Goal: Information Seeking & Learning: Learn about a topic

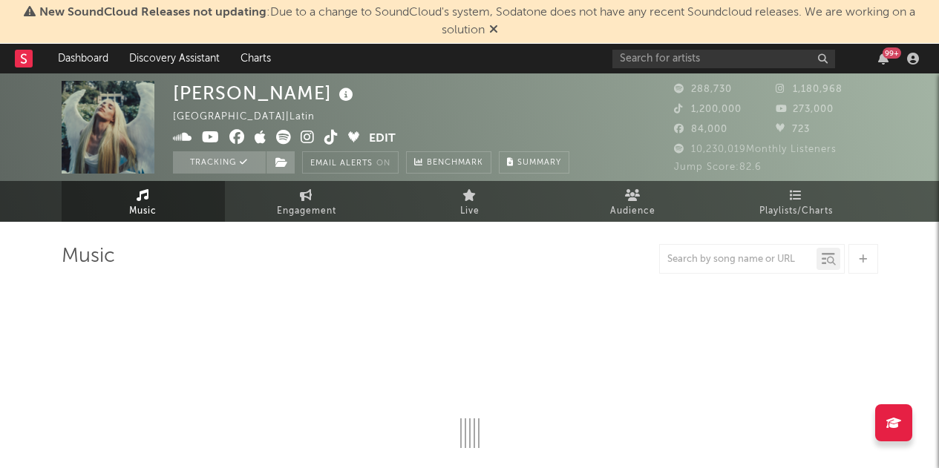
select select "6m"
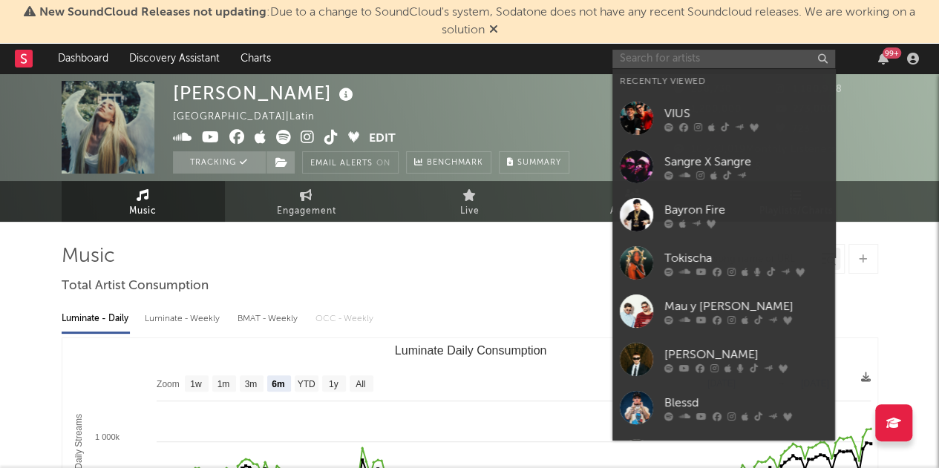
click at [724, 65] on input "text" at bounding box center [723, 59] width 223 height 19
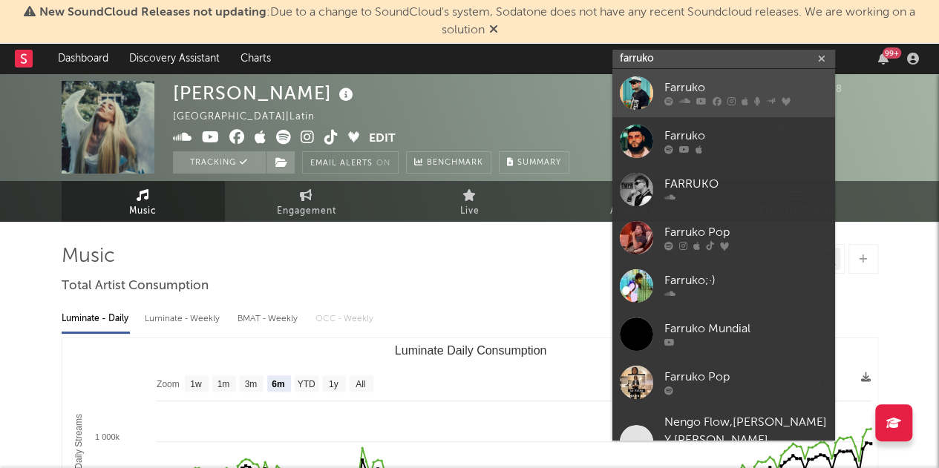
type input "farruko"
click at [689, 80] on div "Farruko" at bounding box center [745, 88] width 163 height 18
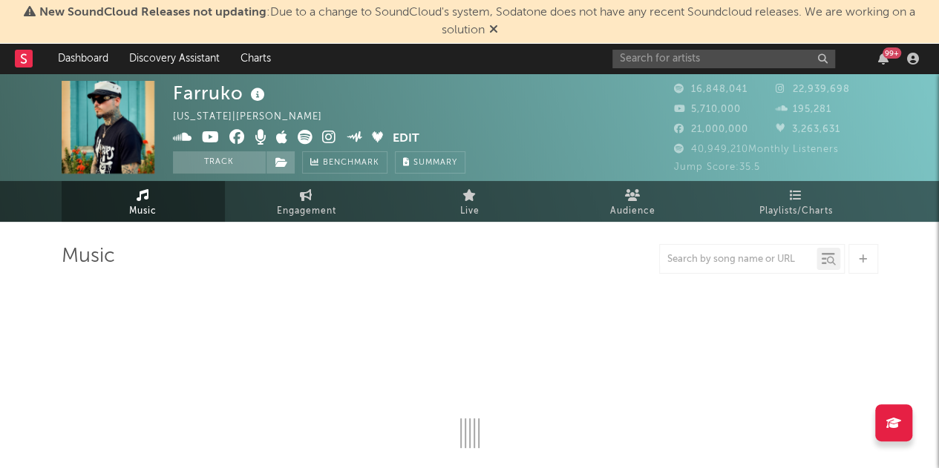
select select "6m"
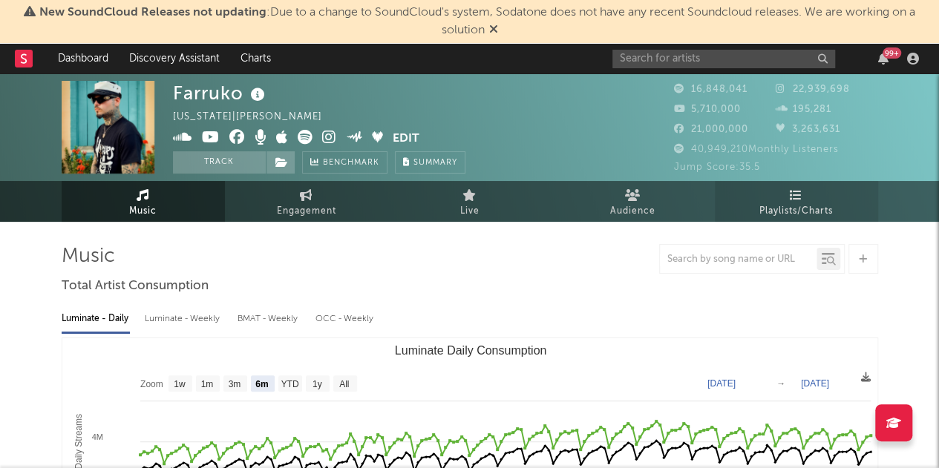
click at [778, 203] on span "Playlists/Charts" at bounding box center [795, 212] width 73 height 18
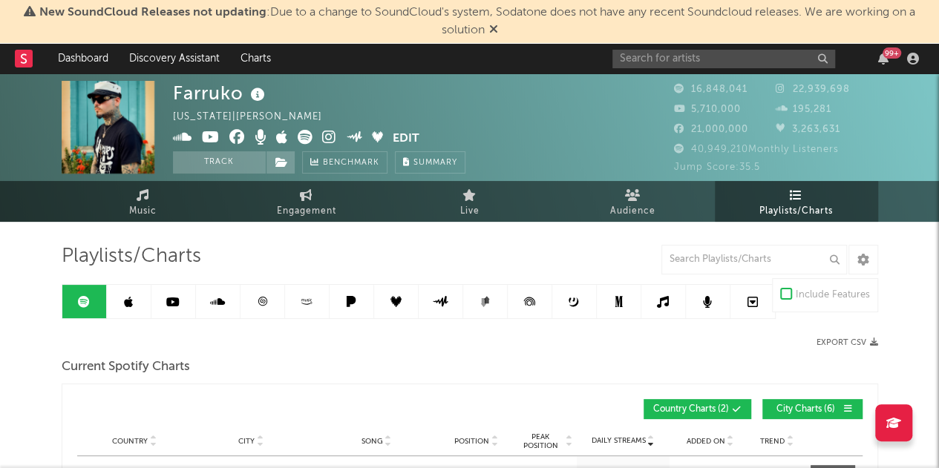
scroll to position [4, 0]
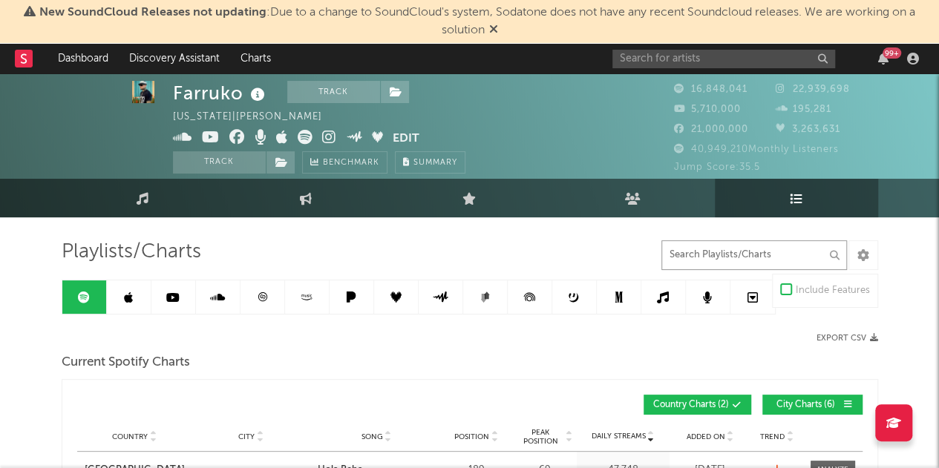
click at [694, 249] on input "text" at bounding box center [753, 255] width 185 height 30
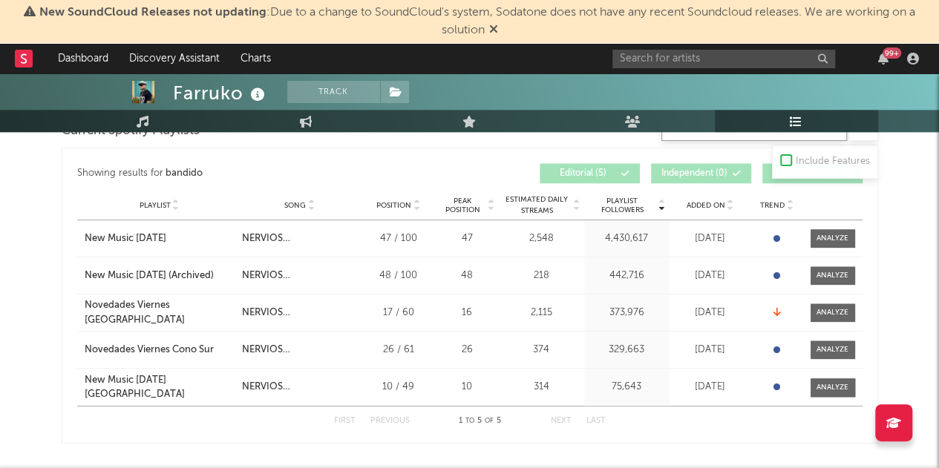
scroll to position [653, 0]
type input "bandido"
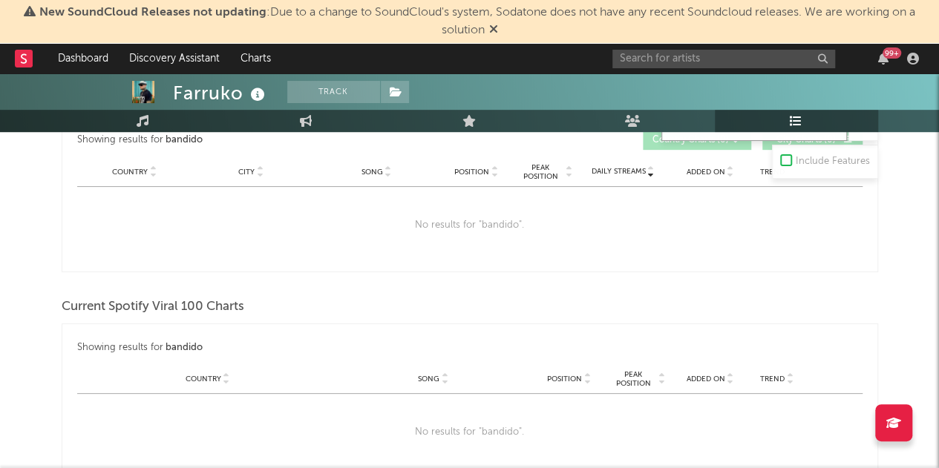
scroll to position [0, 0]
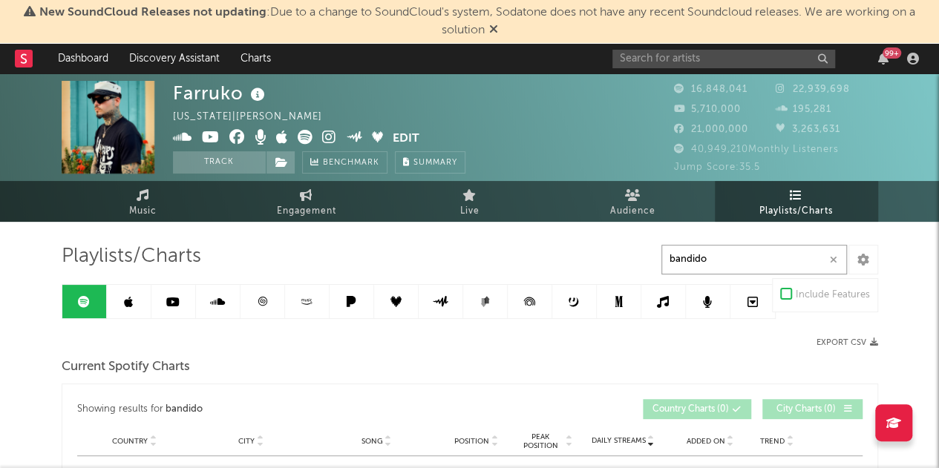
drag, startPoint x: 720, startPoint y: 256, endPoint x: 622, endPoint y: 262, distance: 97.4
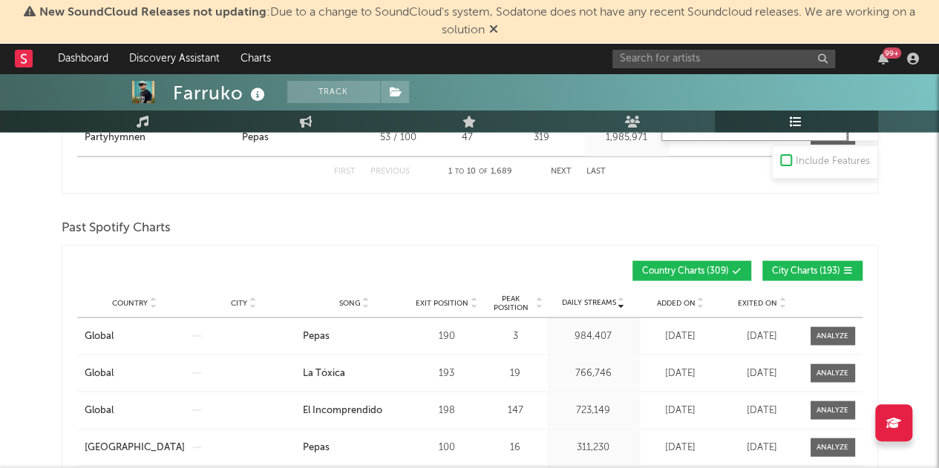
scroll to position [1391, 0]
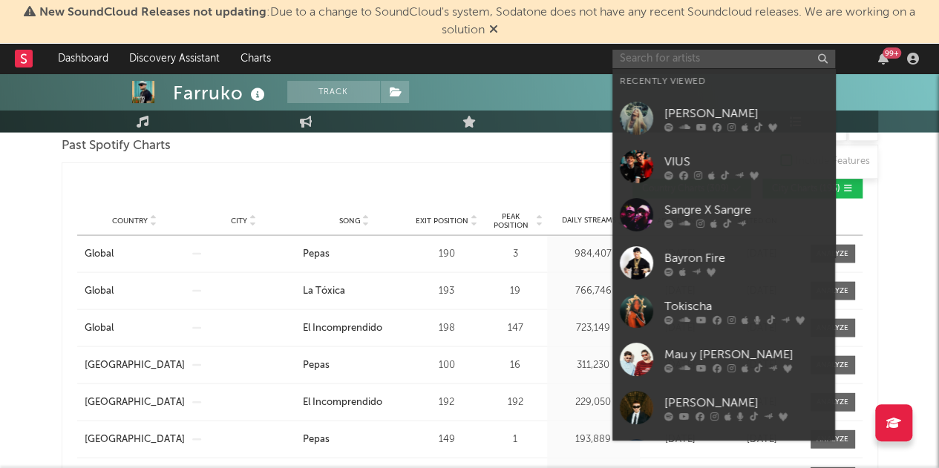
click at [658, 67] on input "text" at bounding box center [723, 59] width 223 height 19
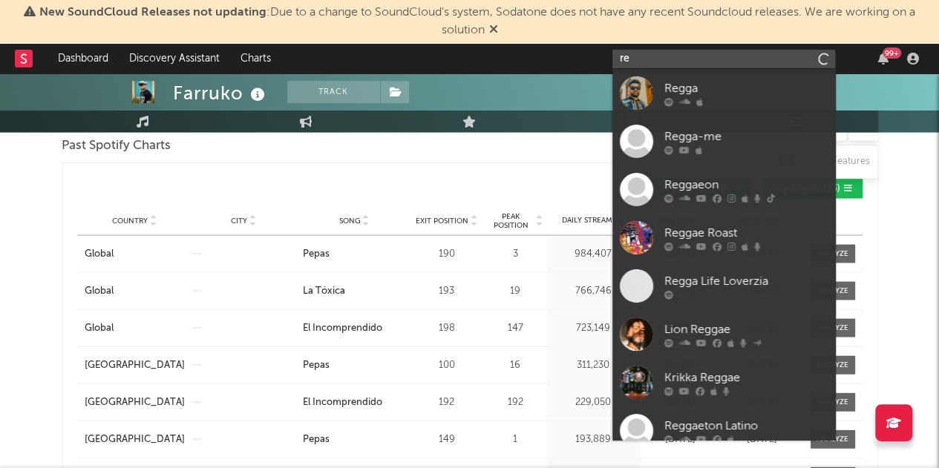
type input "r"
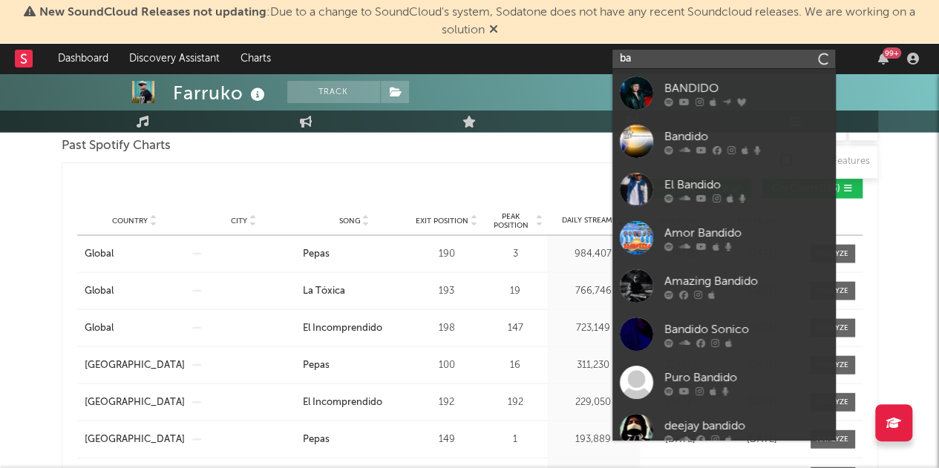
type input "b"
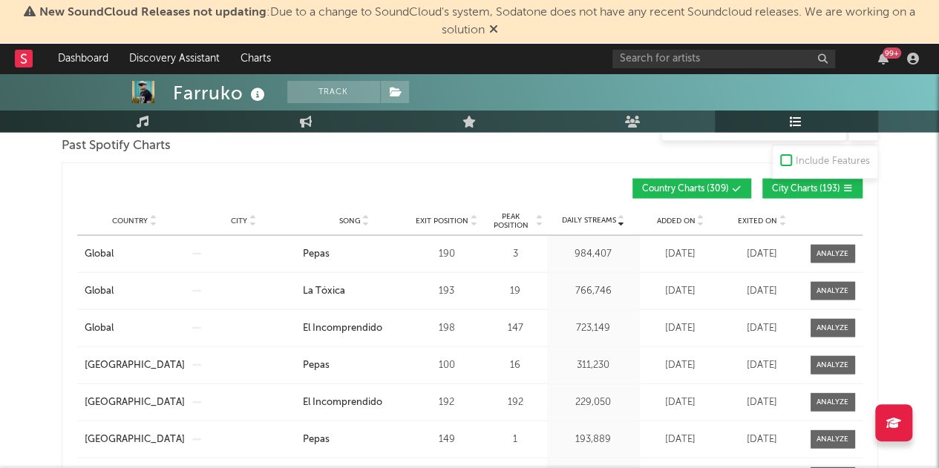
click at [552, 146] on div "Past Spotify Charts" at bounding box center [470, 146] width 816 height 25
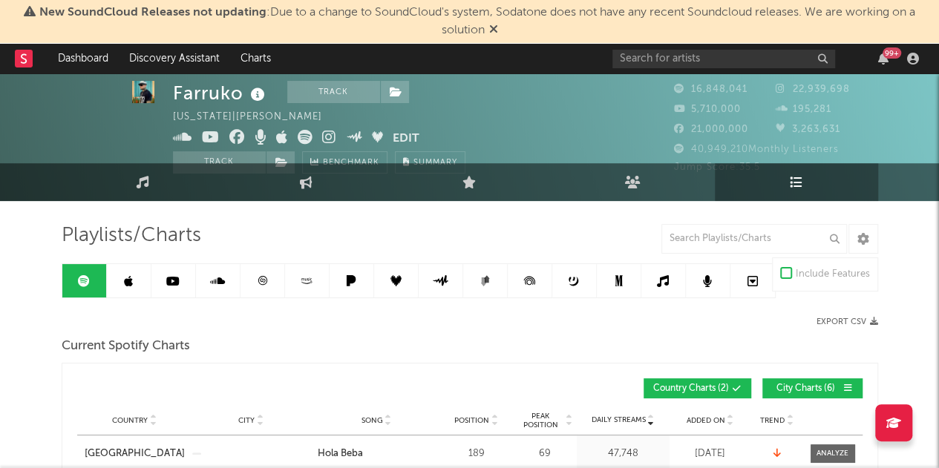
scroll to position [0, 0]
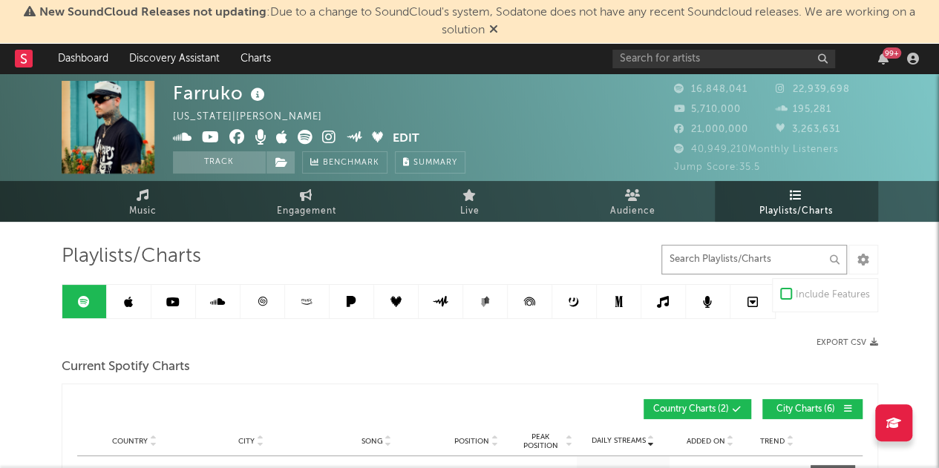
click at [709, 248] on input "text" at bounding box center [753, 260] width 185 height 30
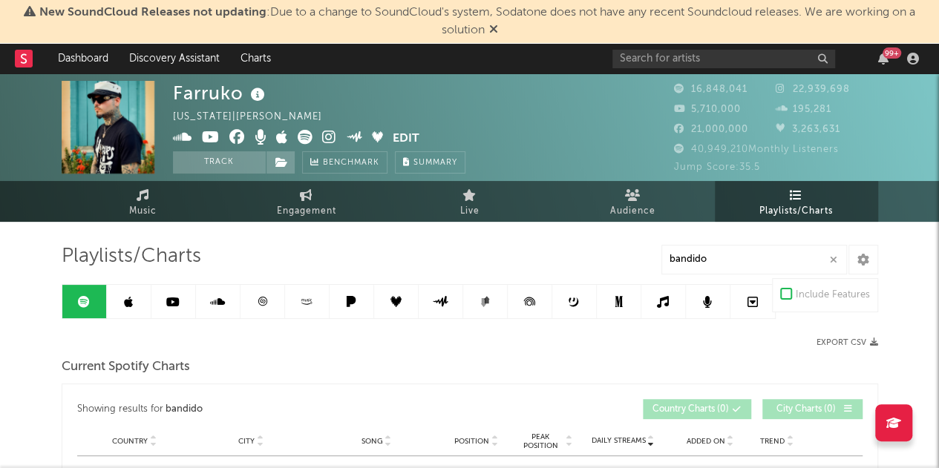
click at [113, 303] on link at bounding box center [129, 301] width 45 height 33
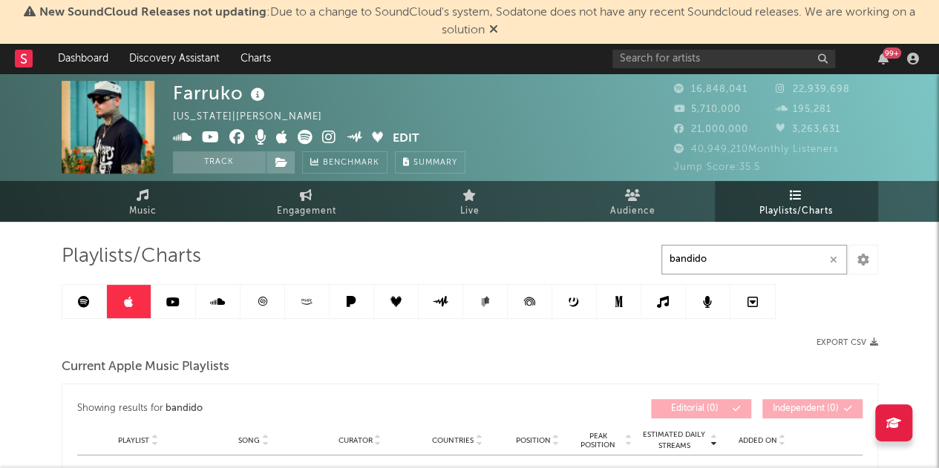
drag, startPoint x: 728, startPoint y: 254, endPoint x: 582, endPoint y: 263, distance: 146.4
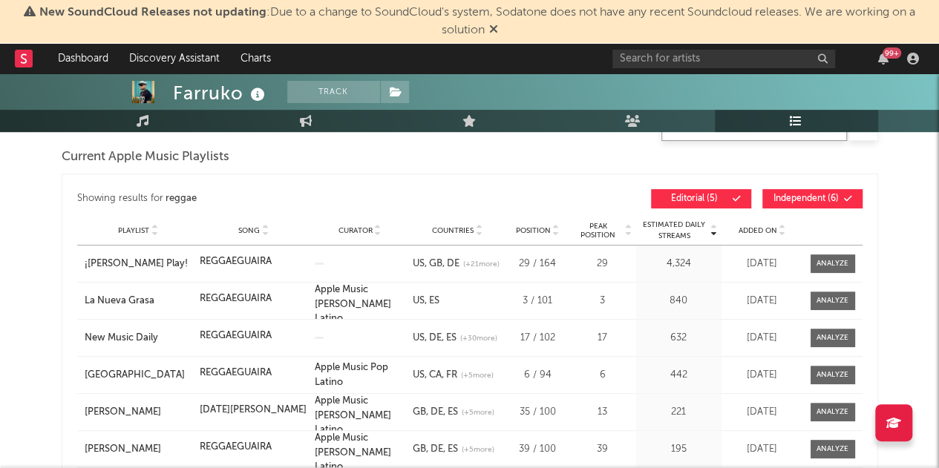
scroll to position [288, 0]
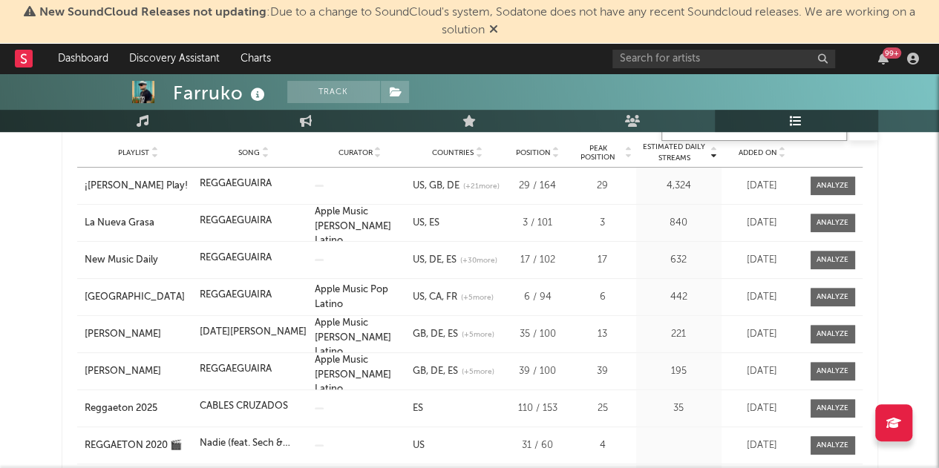
type input "reggae"
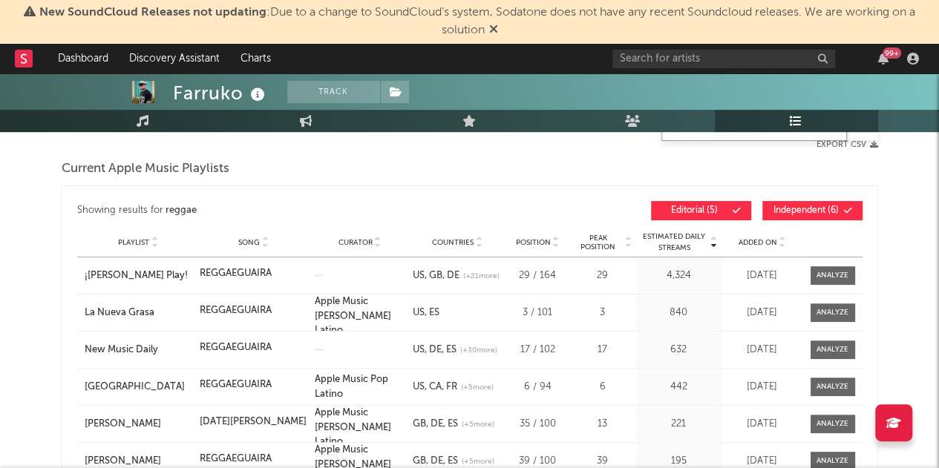
scroll to position [197, 0]
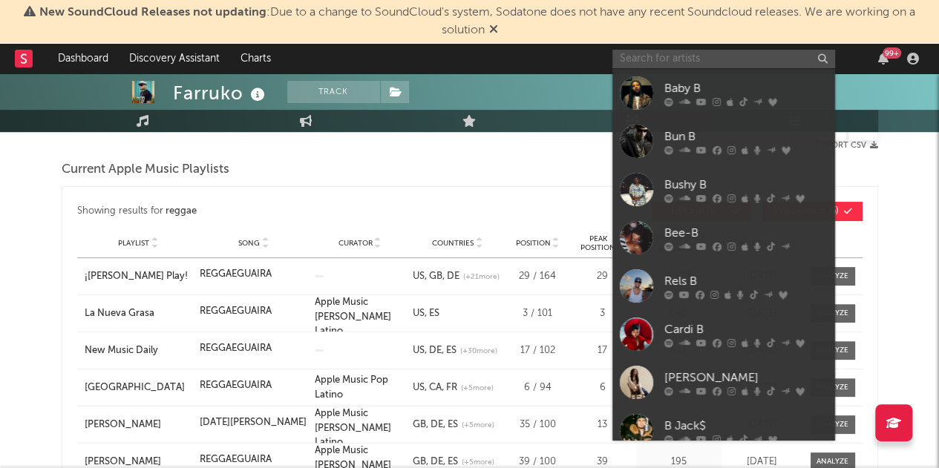
click at [681, 57] on input "text" at bounding box center [723, 59] width 223 height 19
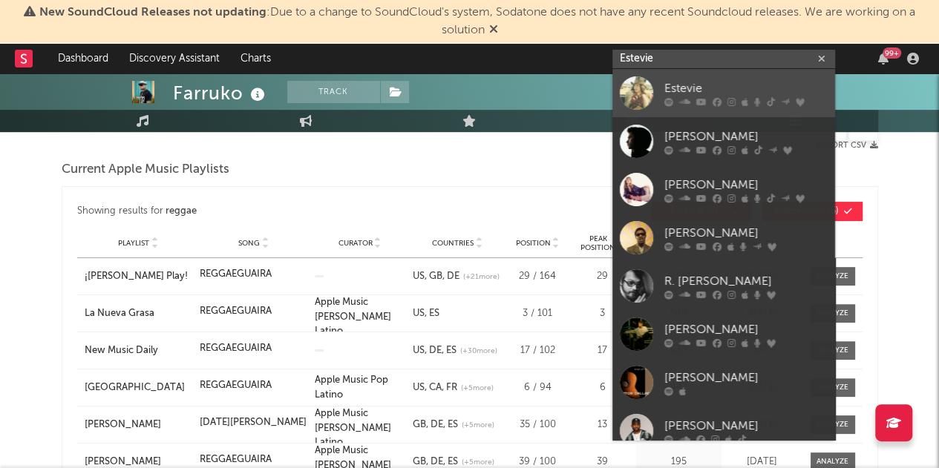
type input "Estevie"
click at [746, 82] on div "Estevie" at bounding box center [745, 88] width 163 height 18
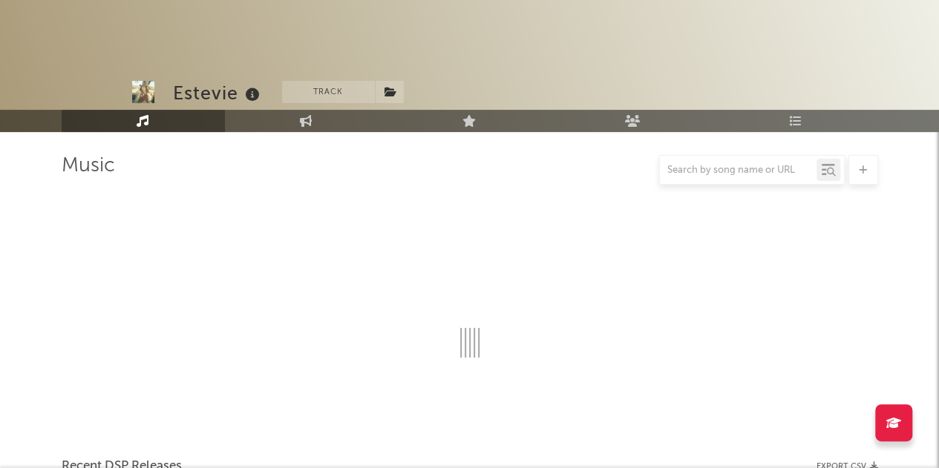
scroll to position [197, 0]
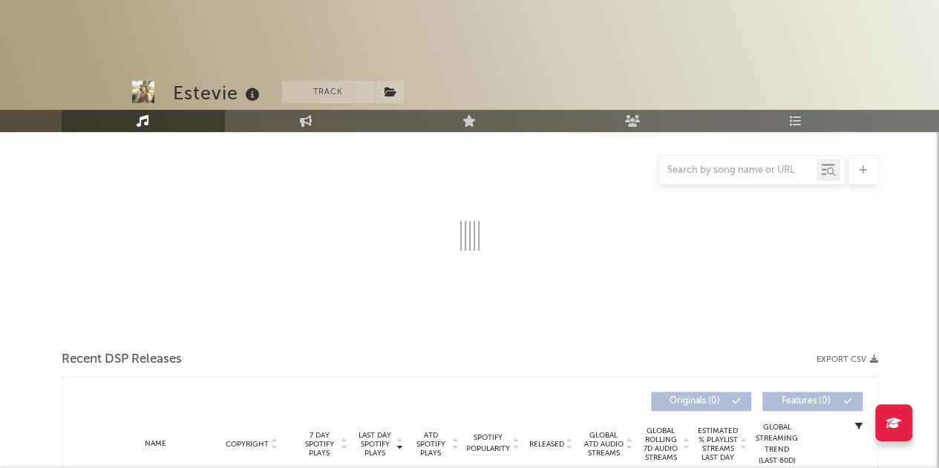
select select "6m"
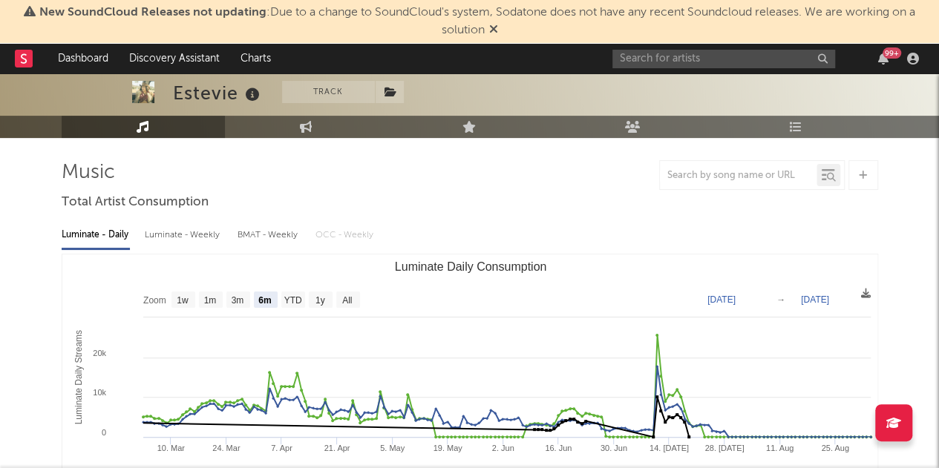
scroll to position [70, 0]
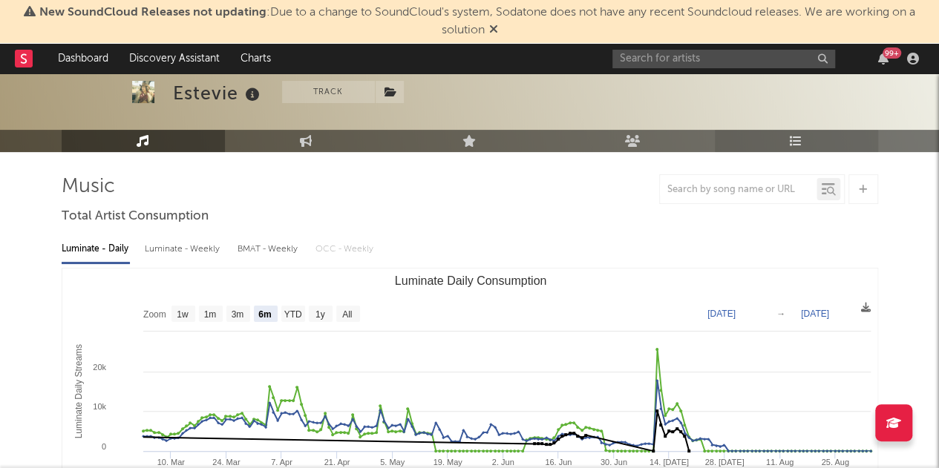
click at [804, 137] on link "Playlists/Charts" at bounding box center [795, 141] width 163 height 22
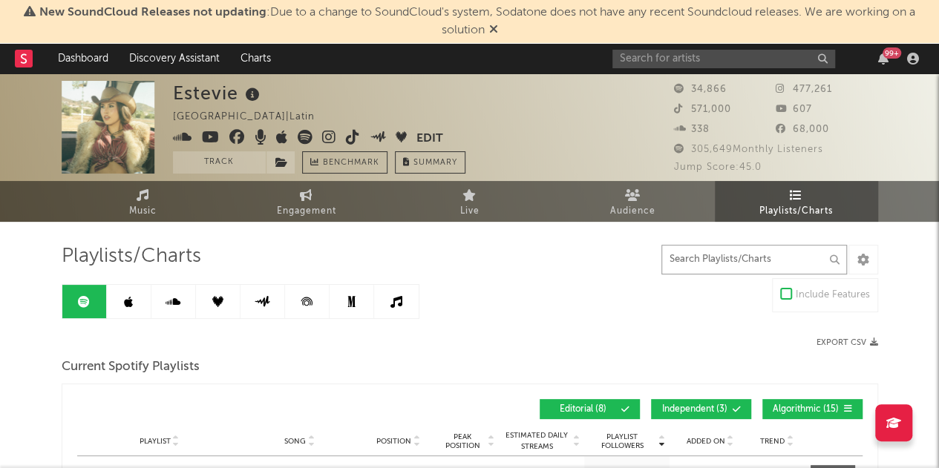
click at [715, 259] on input "text" at bounding box center [753, 260] width 185 height 30
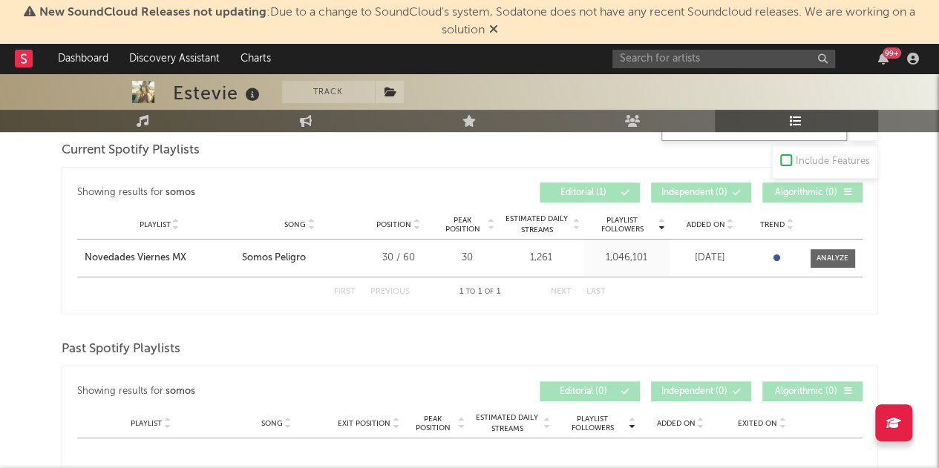
scroll to position [241, 0]
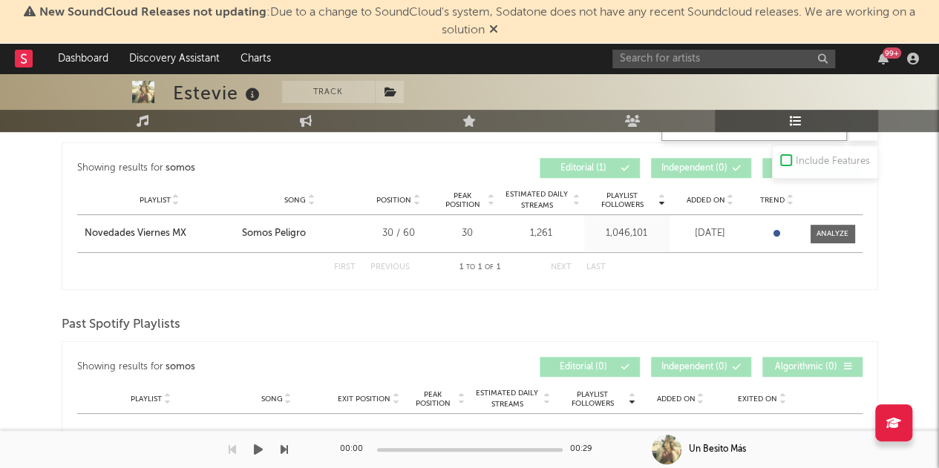
type input "somos"
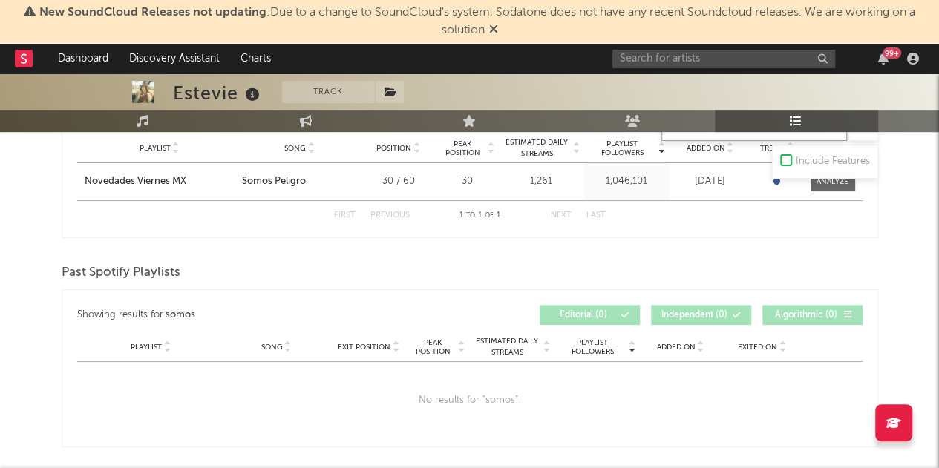
scroll to position [297, 0]
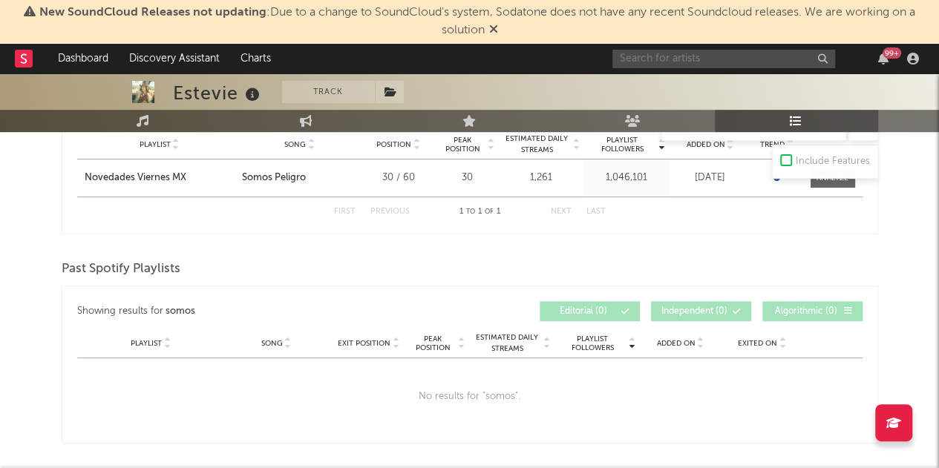
click at [687, 56] on input "text" at bounding box center [723, 59] width 223 height 19
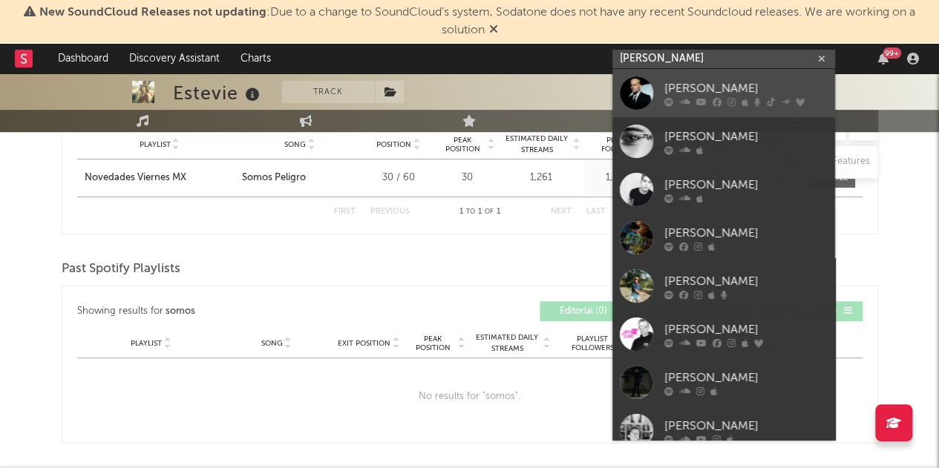
type input "[PERSON_NAME]"
click at [699, 76] on link "[PERSON_NAME]" at bounding box center [723, 93] width 223 height 48
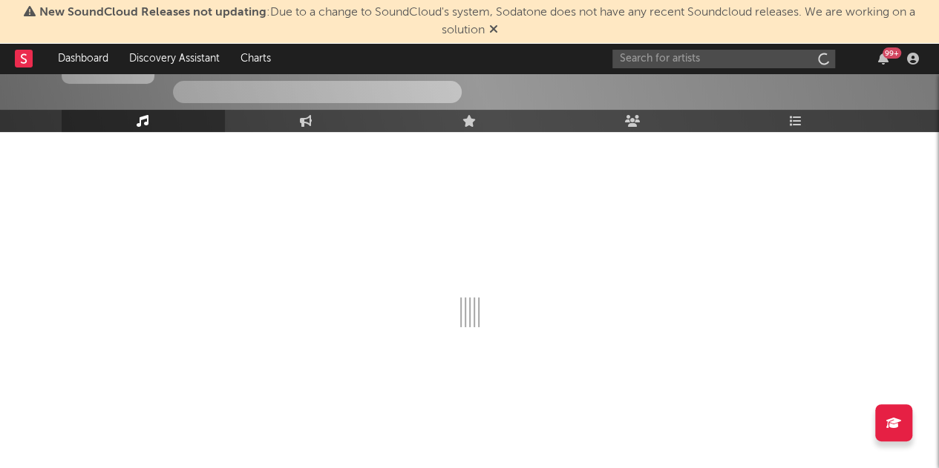
scroll to position [91, 0]
select select "6m"
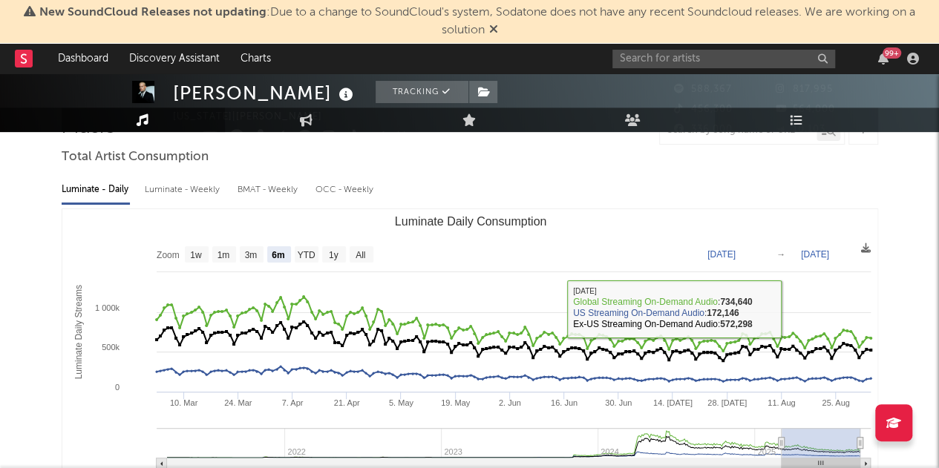
scroll to position [0, 0]
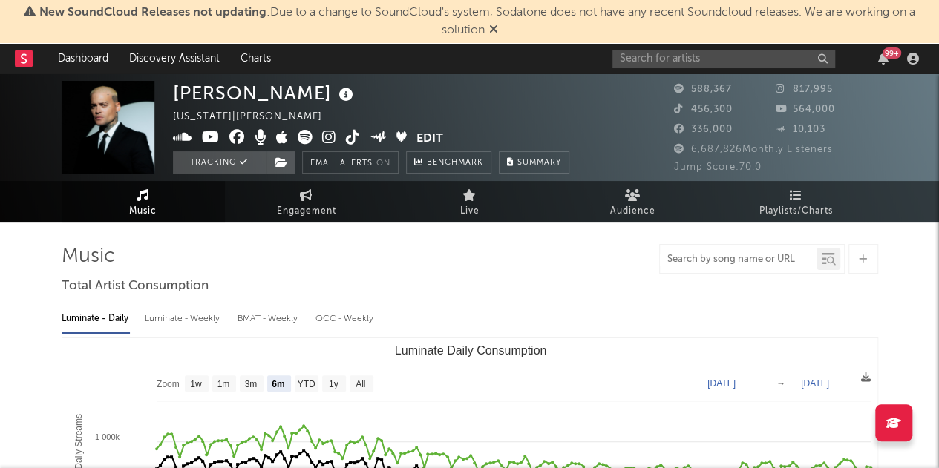
click at [745, 263] on input "text" at bounding box center [738, 260] width 157 height 12
click at [771, 204] on span "Playlists/Charts" at bounding box center [795, 212] width 73 height 18
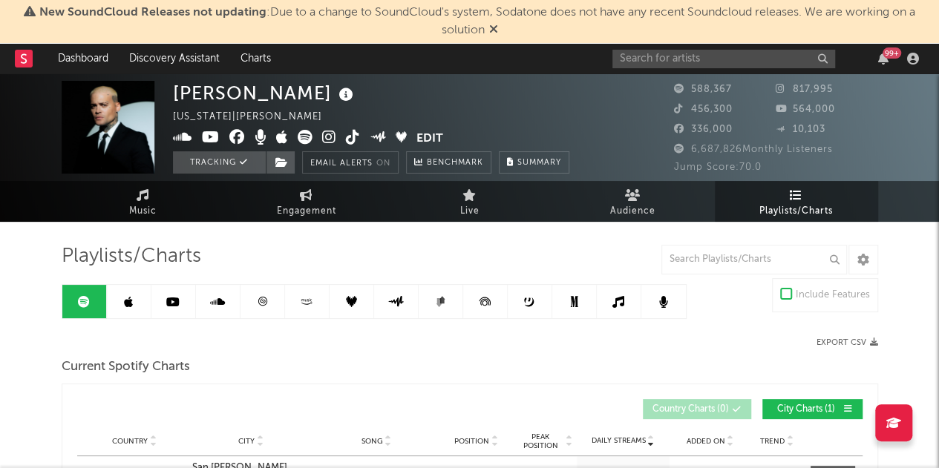
click at [775, 206] on span "Playlists/Charts" at bounding box center [795, 212] width 73 height 18
click at [726, 261] on input "text" at bounding box center [753, 260] width 185 height 30
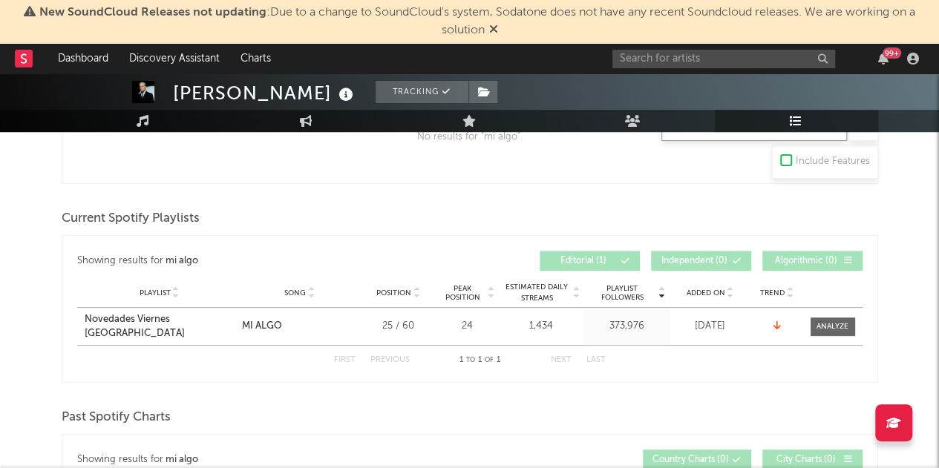
scroll to position [371, 0]
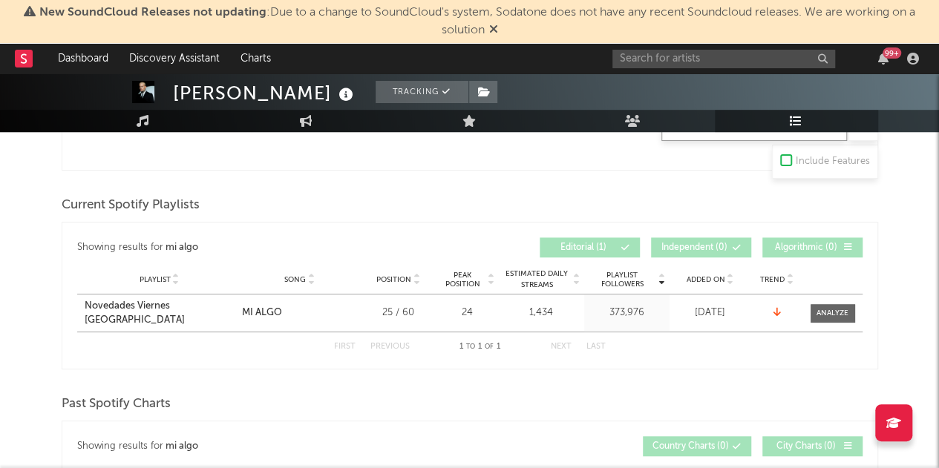
type input "mi algo"
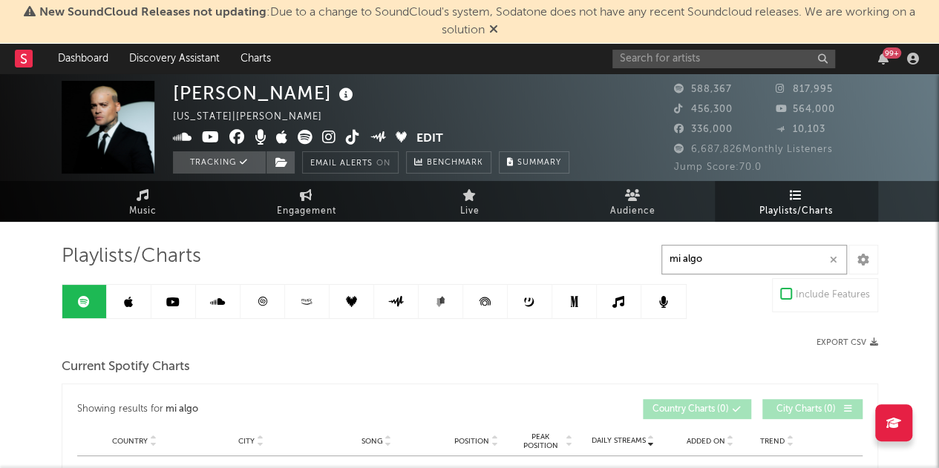
scroll to position [0, 0]
drag, startPoint x: 139, startPoint y: 298, endPoint x: 157, endPoint y: 283, distance: 22.7
click at [139, 298] on link at bounding box center [129, 301] width 45 height 33
